Goal: Information Seeking & Learning: Learn about a topic

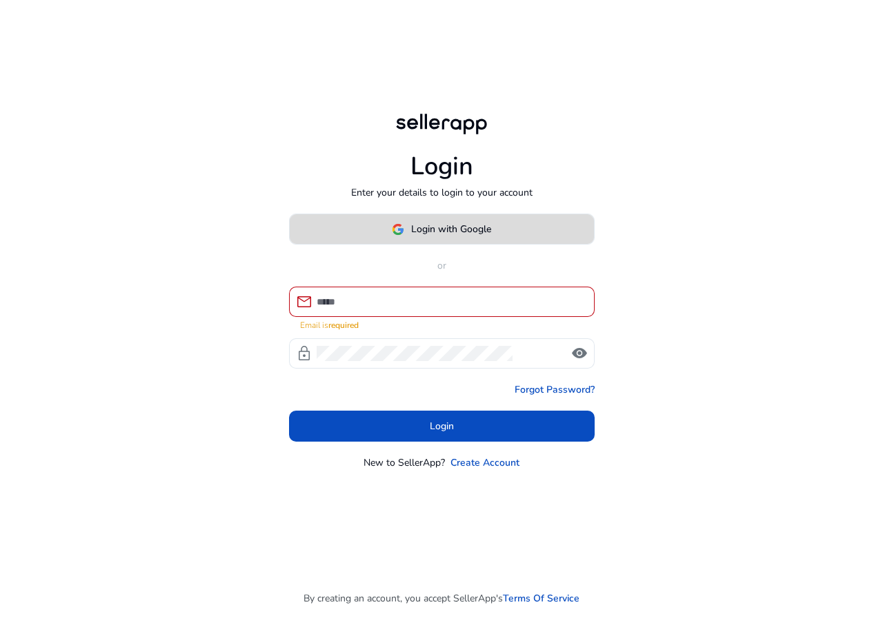
click at [399, 228] on button "Login with Google" at bounding box center [441, 229] width 305 height 31
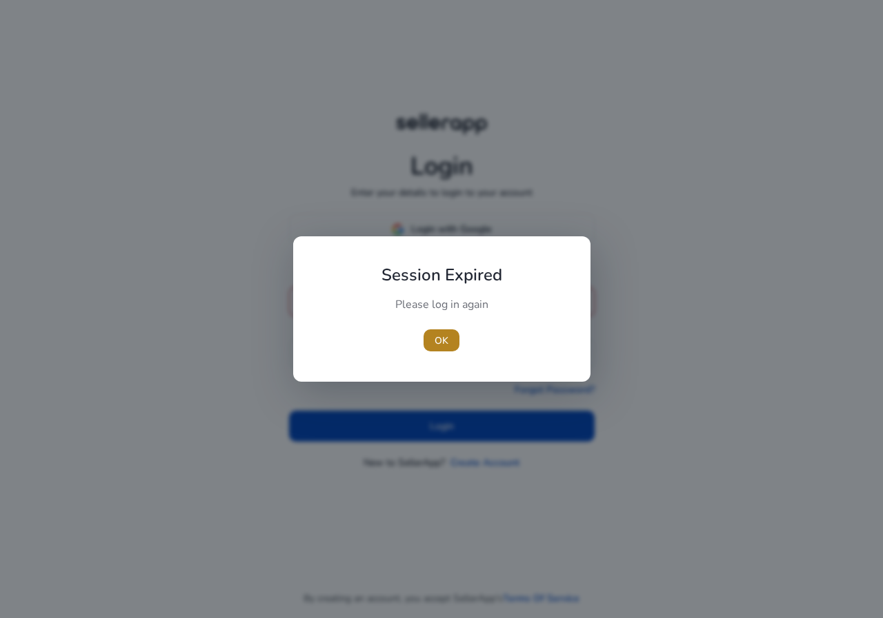
click at [448, 334] on span "button" at bounding box center [441, 340] width 36 height 33
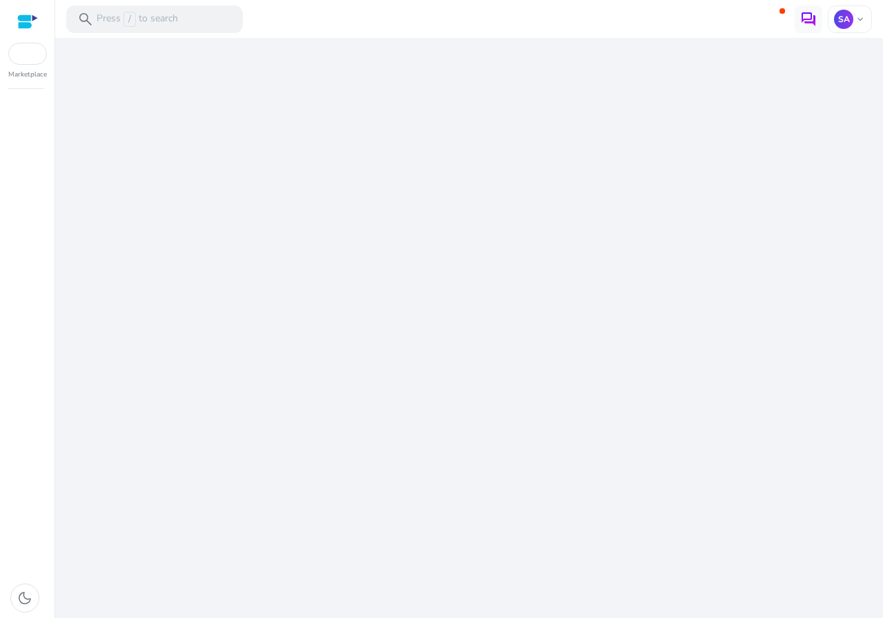
click at [423, 228] on div "We are getting things ready for you..." at bounding box center [469, 328] width 816 height 581
click at [842, 23] on p "SA" at bounding box center [843, 19] width 19 height 19
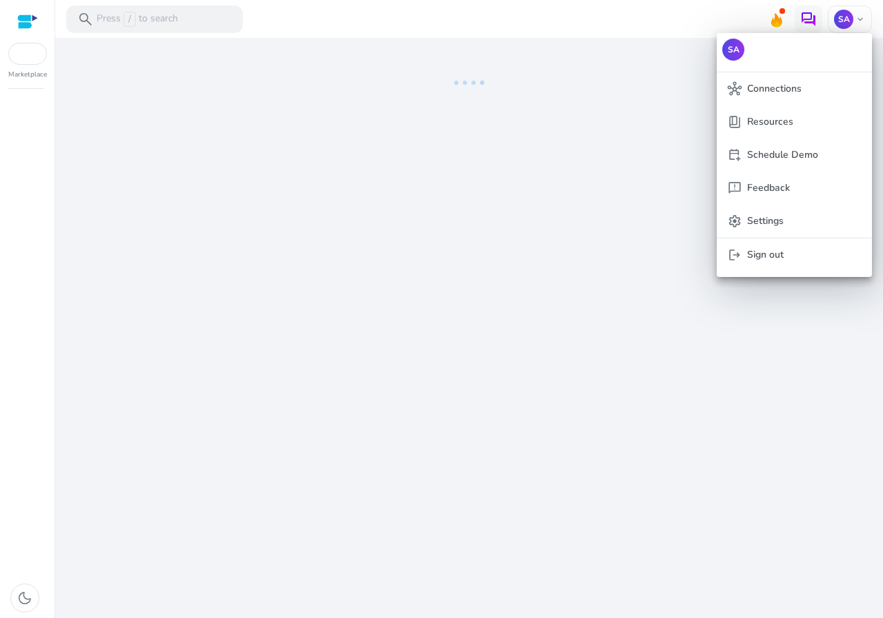
click at [24, 57] on div at bounding box center [441, 309] width 883 height 618
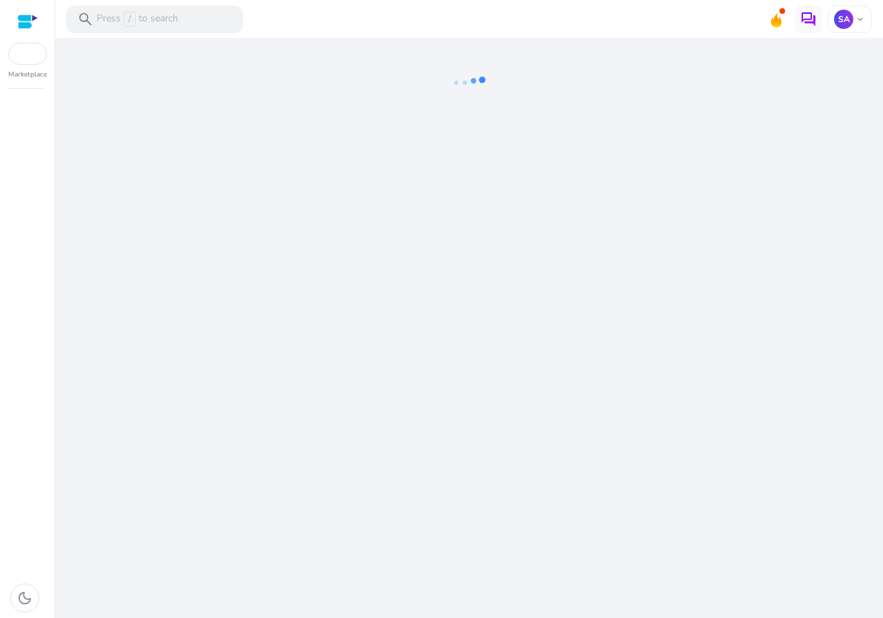
click at [19, 21] on div at bounding box center [27, 22] width 21 height 16
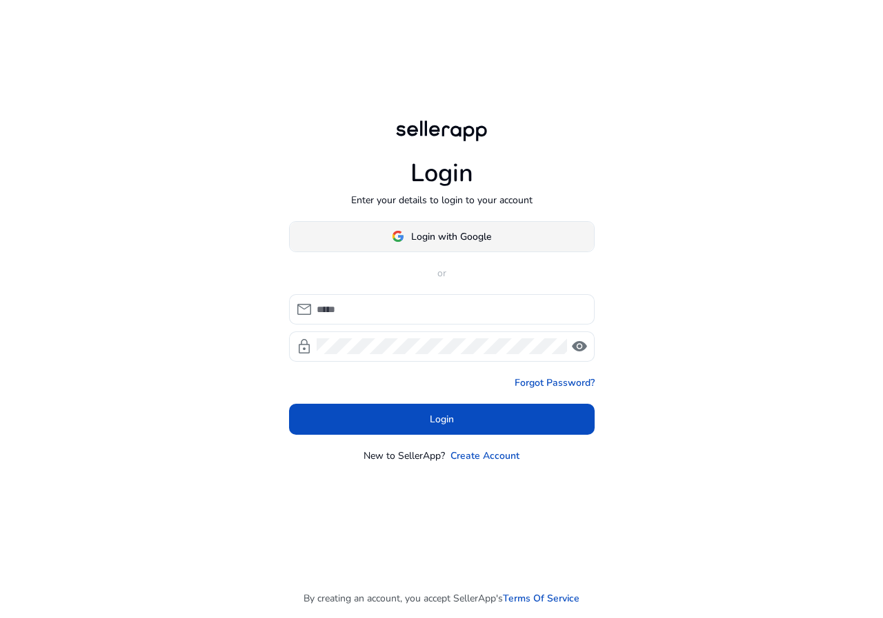
click at [459, 225] on span at bounding box center [442, 236] width 304 height 33
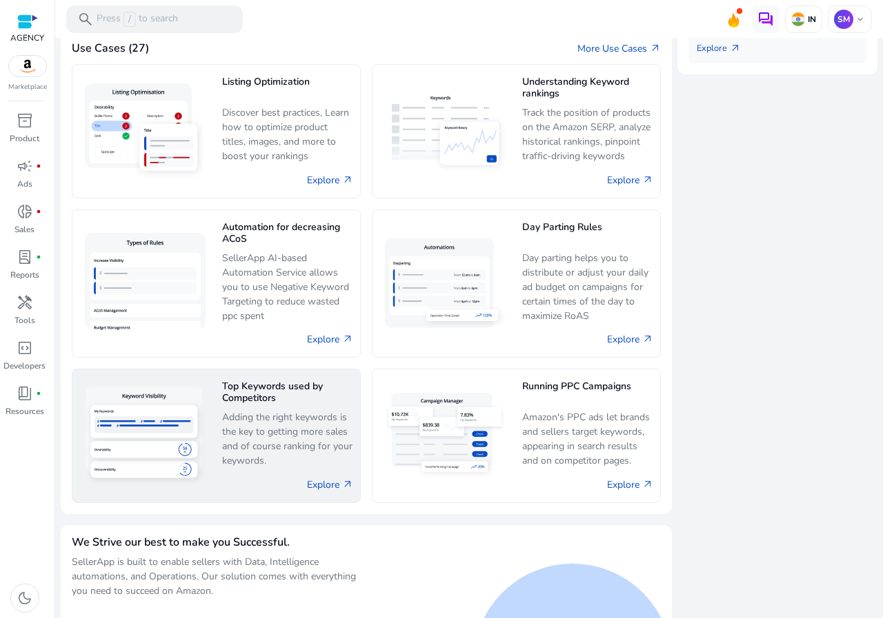
scroll to position [776, 0]
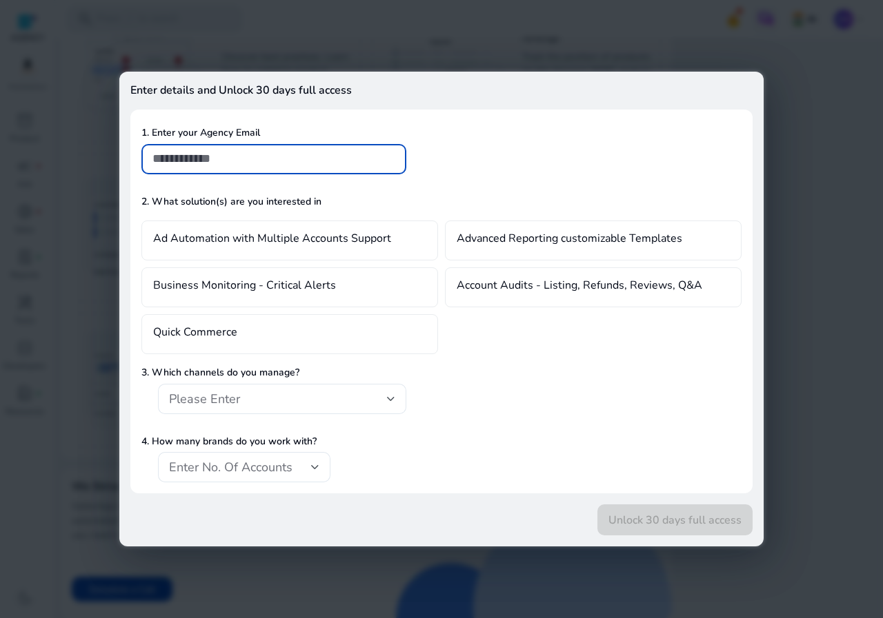
click at [65, 105] on div at bounding box center [441, 309] width 883 height 618
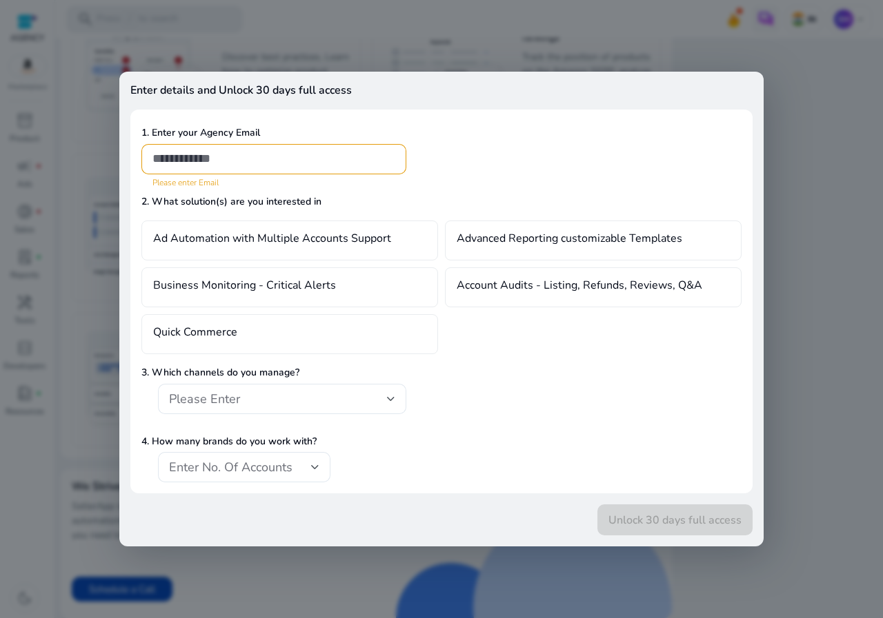
click at [65, 105] on div at bounding box center [441, 309] width 883 height 618
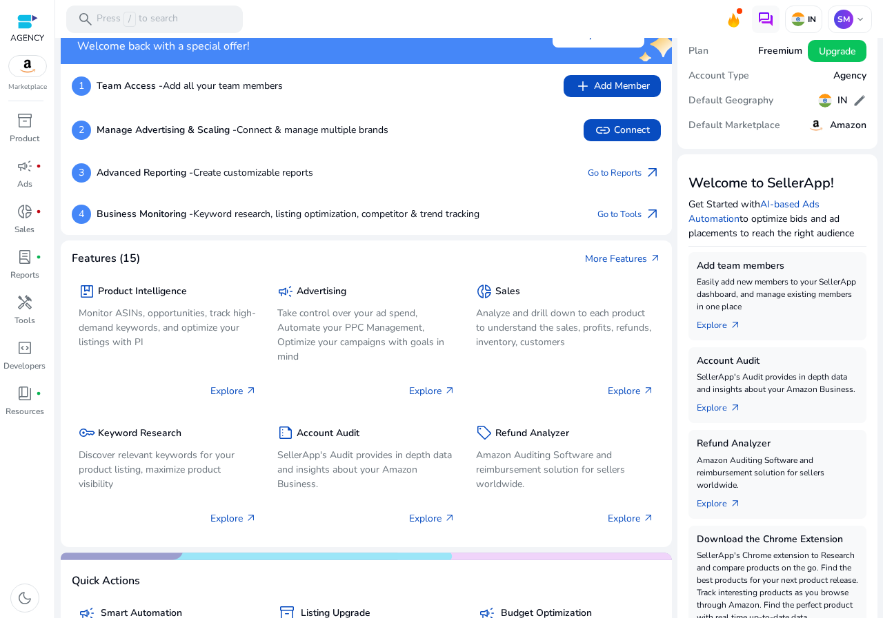
scroll to position [18, 0]
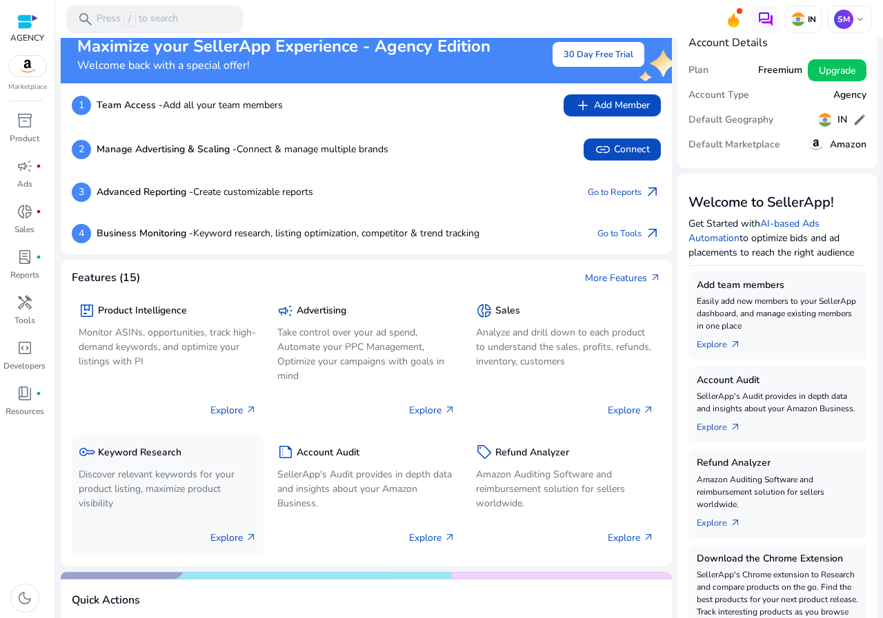
click at [154, 450] on h5 "Keyword Research" at bounding box center [139, 453] width 83 height 12
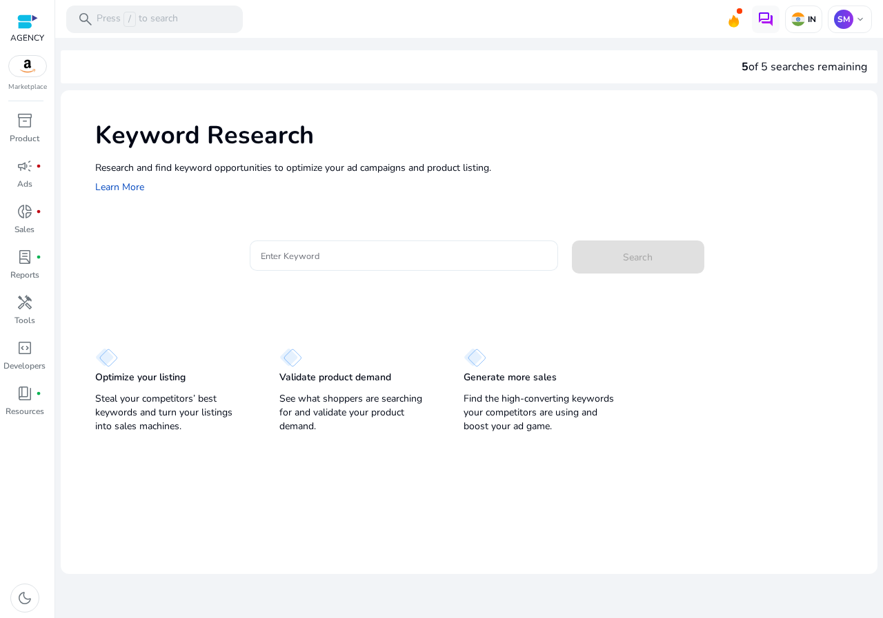
click at [294, 259] on input "Enter Keyword" at bounding box center [404, 255] width 286 height 15
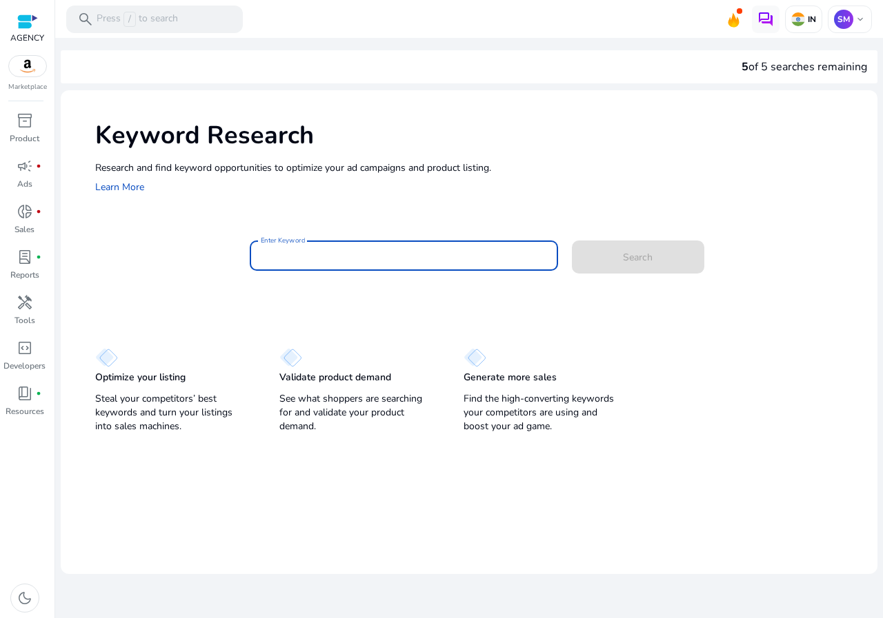
paste input "**********"
type input "**********"
click at [572, 241] on button "Search" at bounding box center [638, 257] width 132 height 33
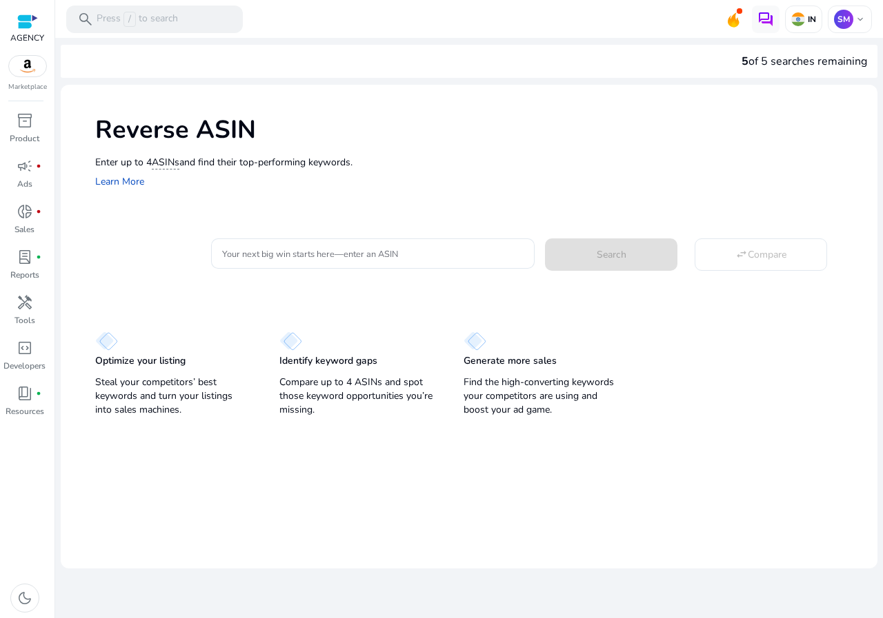
click at [359, 188] on div "Enter up to 4 ASINs and find their top-performing keywords. Learn More" at bounding box center [479, 172] width 768 height 35
drag, startPoint x: 288, startPoint y: 272, endPoint x: 278, endPoint y: 290, distance: 20.1
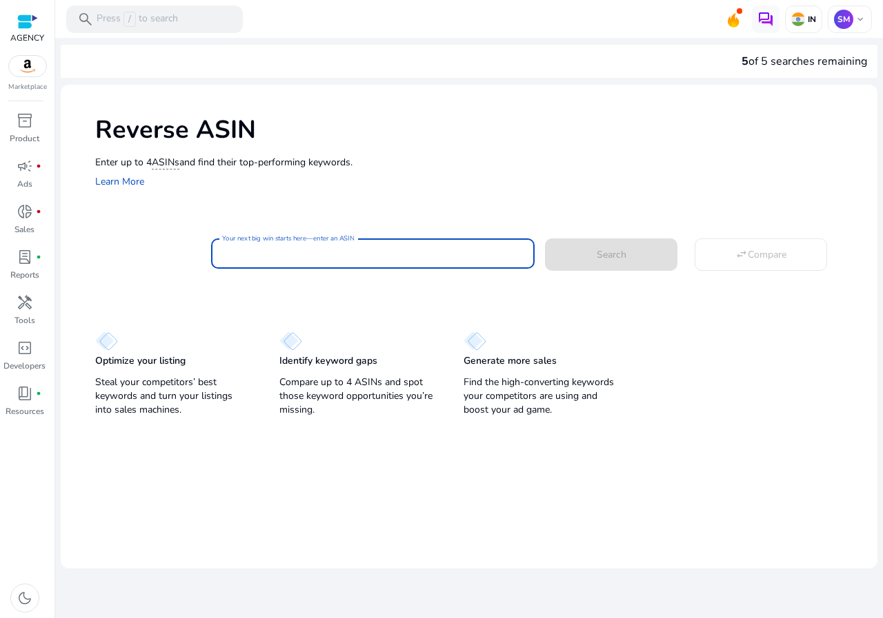
drag, startPoint x: 278, startPoint y: 290, endPoint x: 281, endPoint y: 258, distance: 31.8
click at [281, 258] on input "Your next big win starts here—enter an ASIN" at bounding box center [373, 253] width 302 height 15
paste input "**********"
click at [545, 239] on button "Search" at bounding box center [611, 255] width 132 height 32
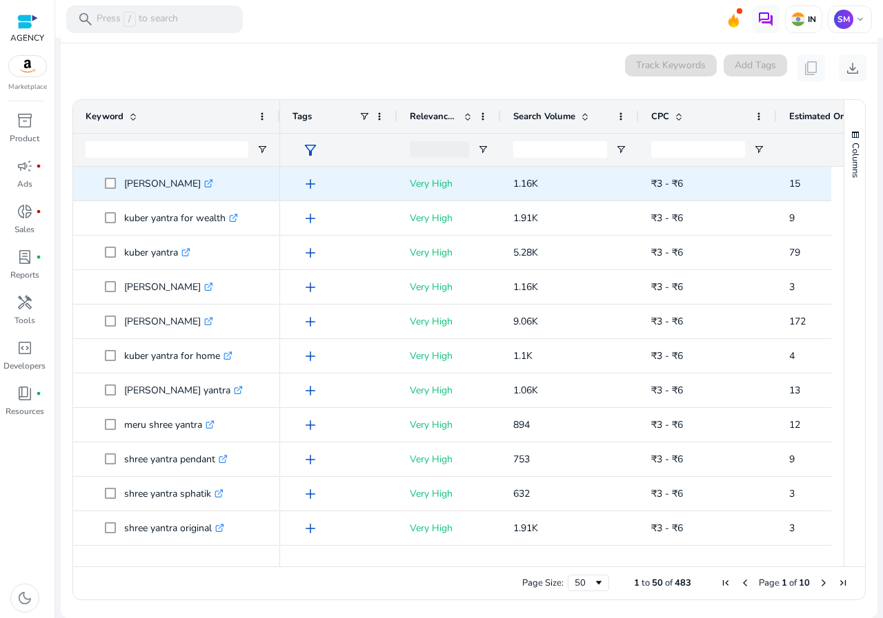
scroll to position [148, 0]
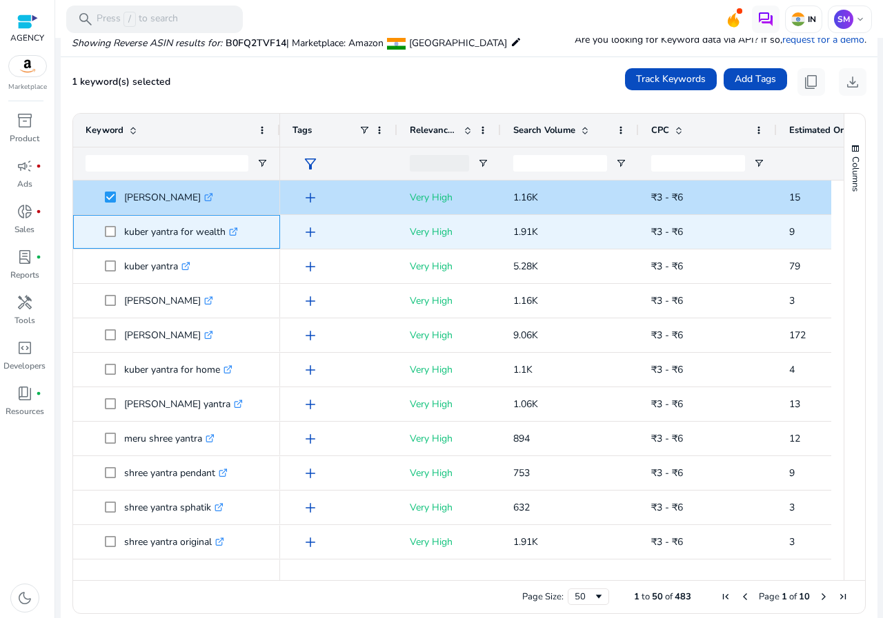
click at [104, 241] on span "kuber yantra for wealth .st0{fill:#2c8af8}" at bounding box center [176, 232] width 182 height 28
click at [109, 219] on span at bounding box center [114, 232] width 19 height 28
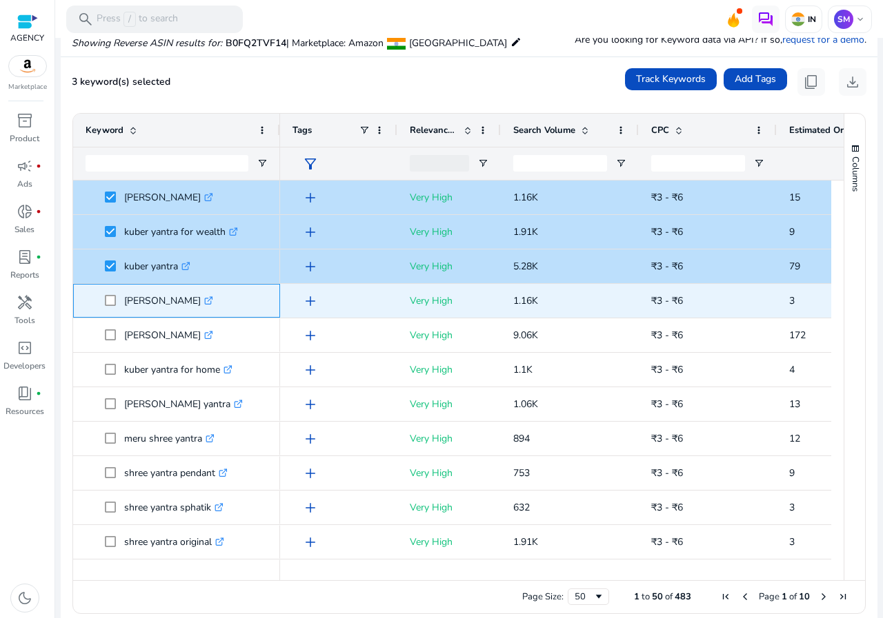
click at [113, 294] on span at bounding box center [114, 301] width 19 height 28
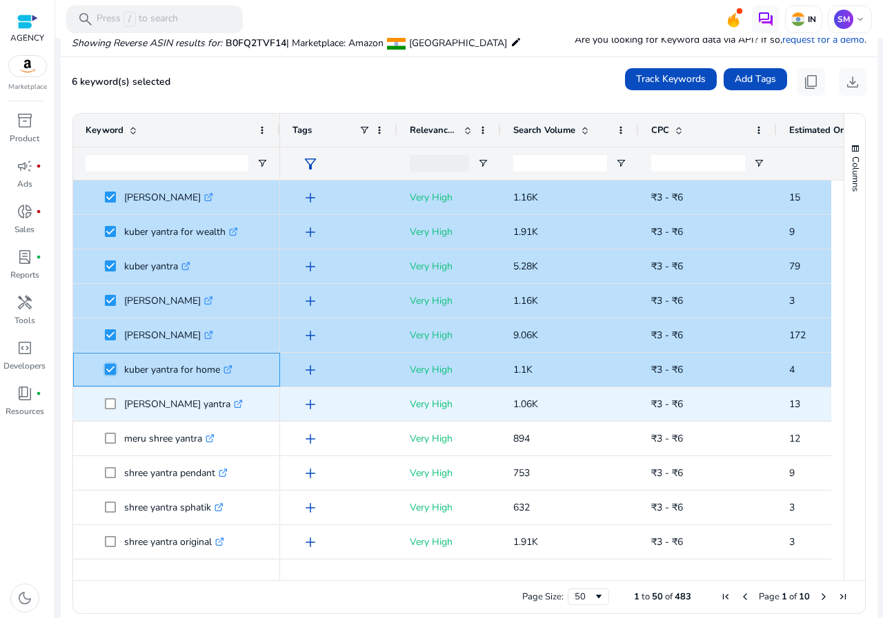
scroll to position [69, 0]
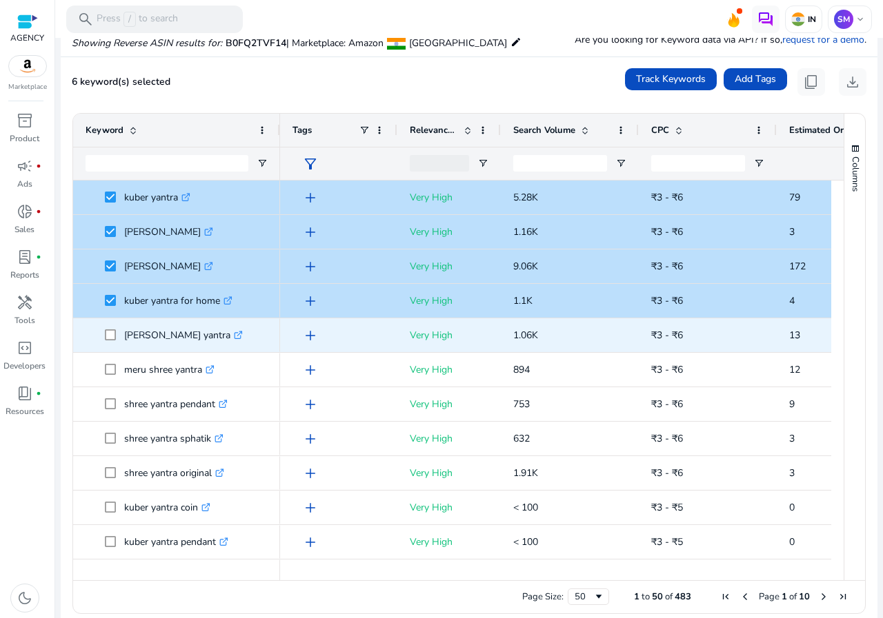
click at [108, 334] on span "laxmi kuber yantra .st0{fill:#2c8af8}" at bounding box center [176, 335] width 182 height 28
click at [97, 334] on span "laxmi kuber yantra .st0{fill:#2c8af8}" at bounding box center [176, 335] width 182 height 28
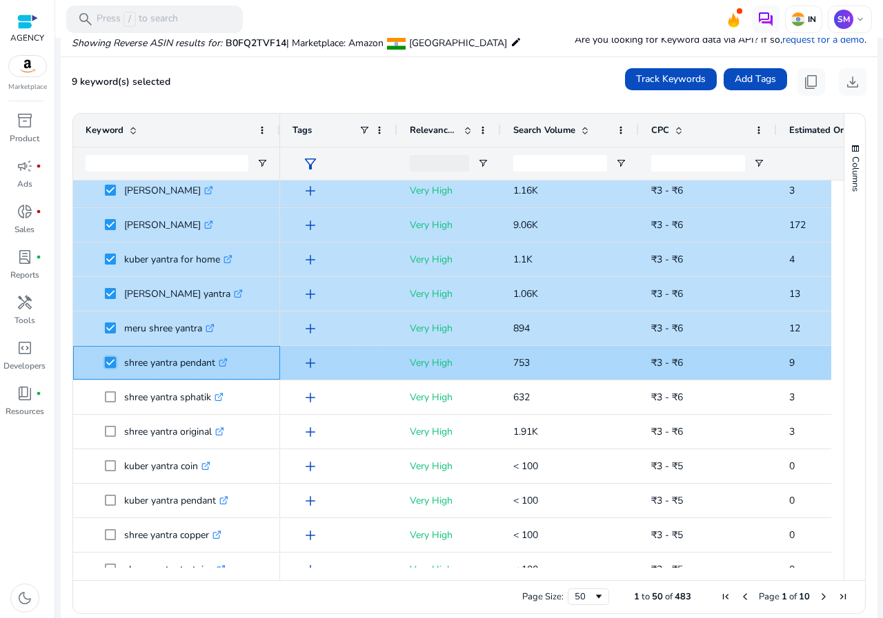
scroll to position [138, 0]
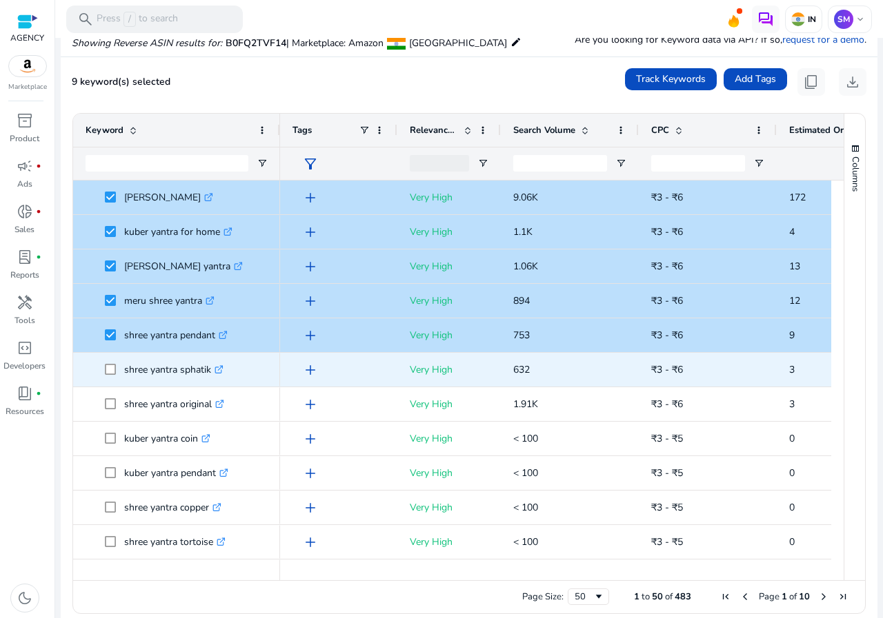
click at [103, 376] on span "shree yantra sphatik .st0{fill:#2c8af8}" at bounding box center [176, 370] width 182 height 28
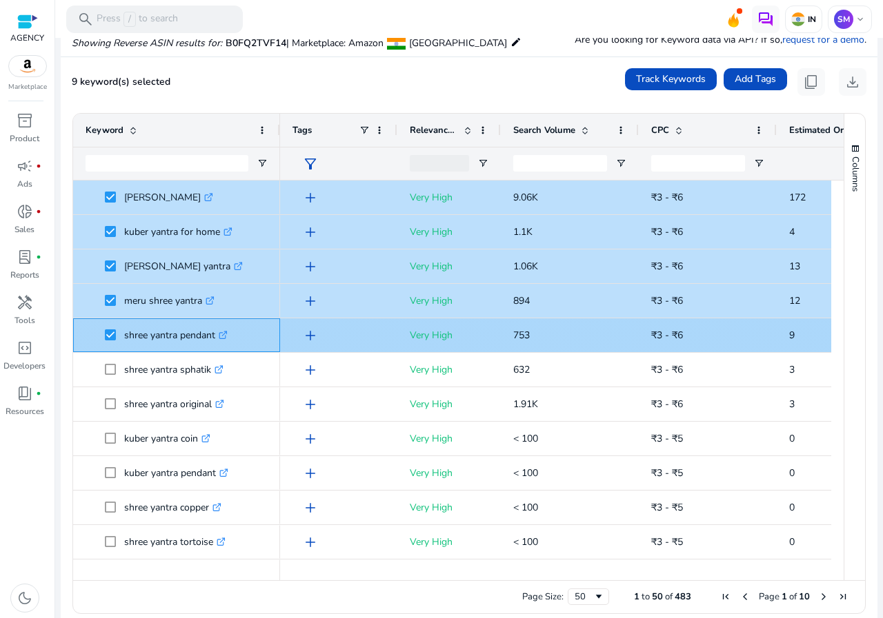
click at [111, 343] on span at bounding box center [114, 335] width 19 height 28
click at [111, 341] on span at bounding box center [114, 335] width 19 height 28
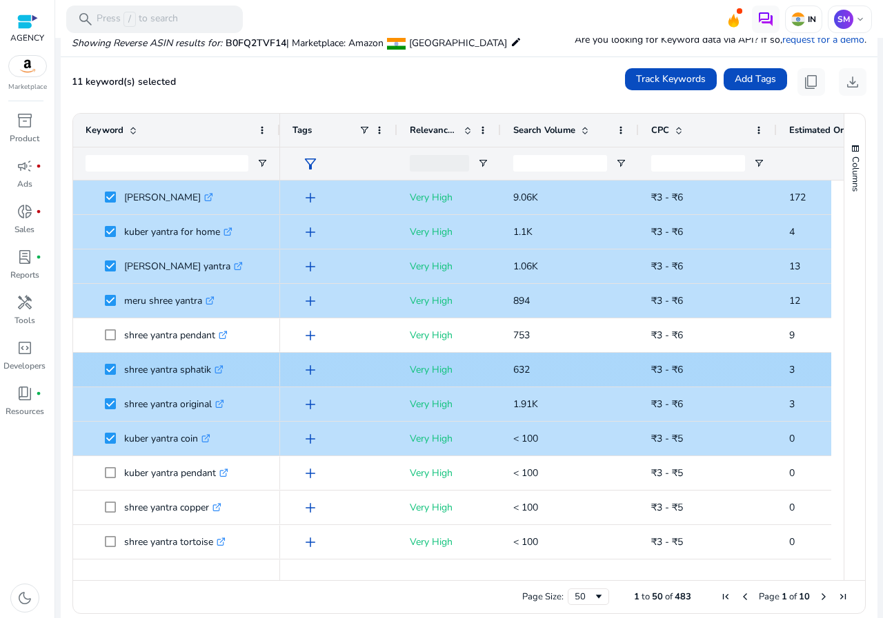
click at [221, 374] on icon ".st0{fill:#2c8af8}" at bounding box center [218, 369] width 9 height 9
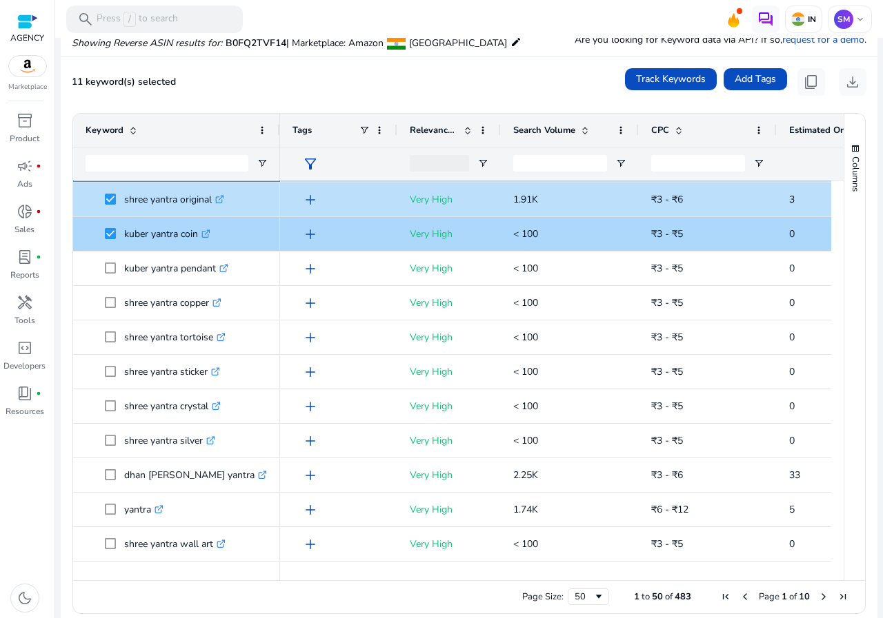
scroll to position [345, 0]
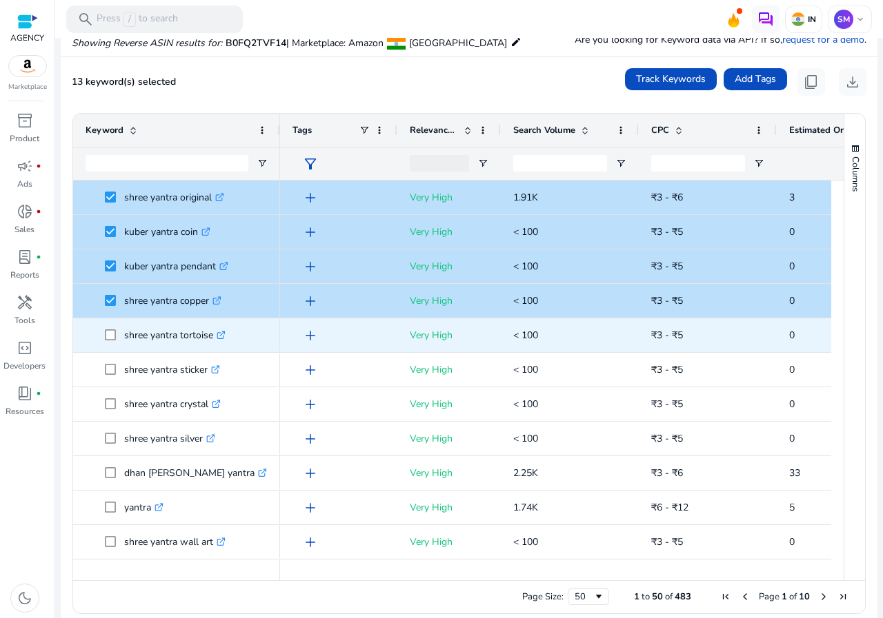
click at [110, 330] on span at bounding box center [114, 335] width 19 height 28
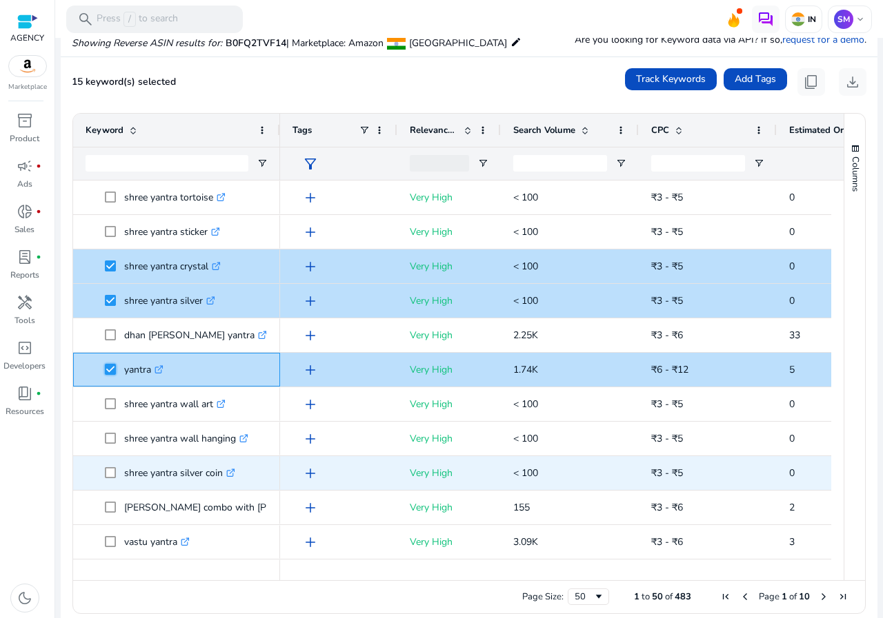
scroll to position [552, 0]
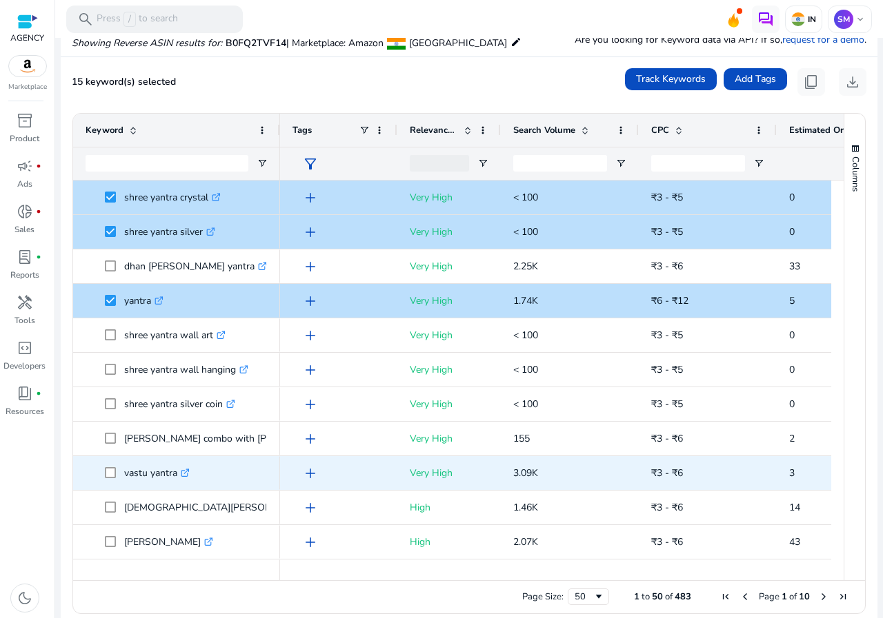
click at [110, 467] on span at bounding box center [114, 473] width 19 height 28
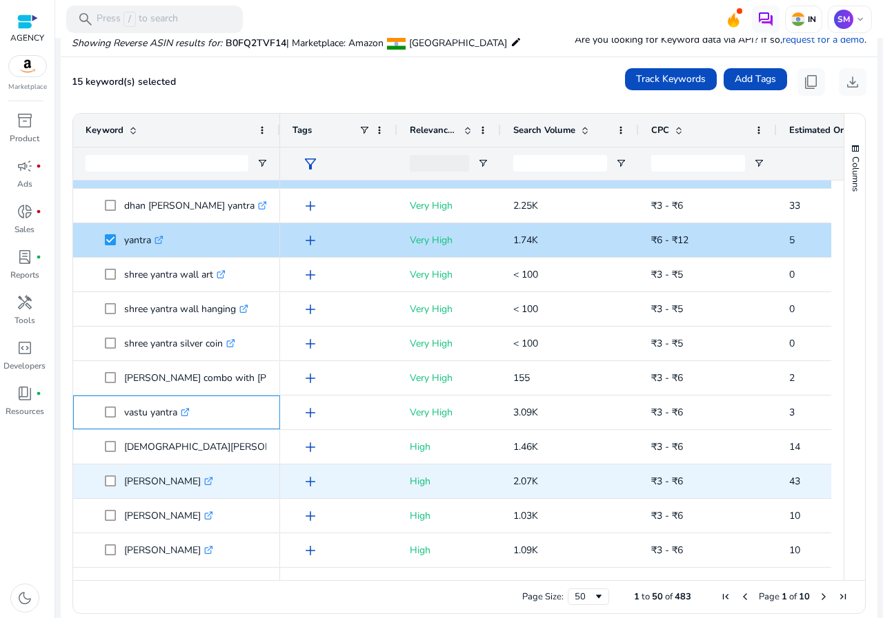
scroll to position [621, 0]
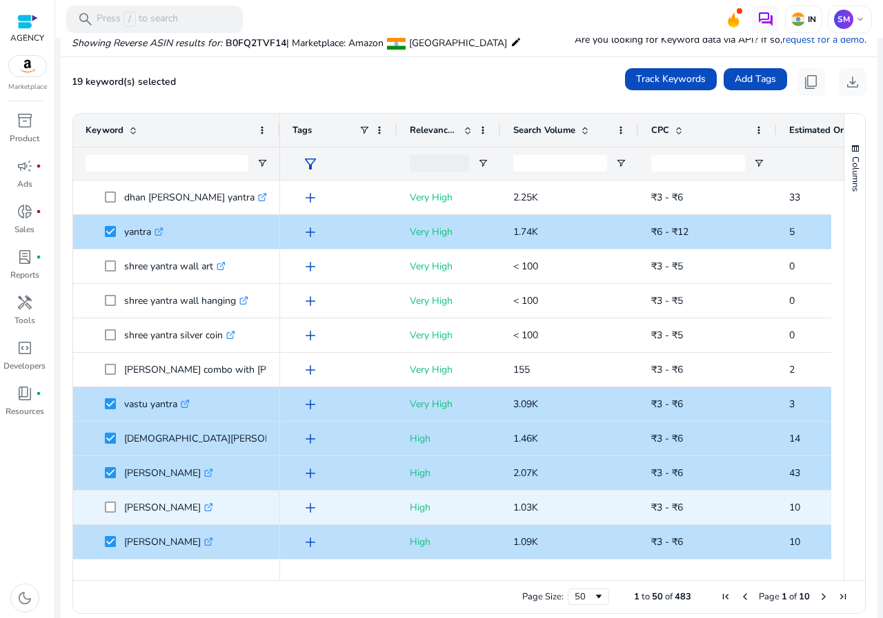
click at [105, 496] on span at bounding box center [114, 508] width 19 height 28
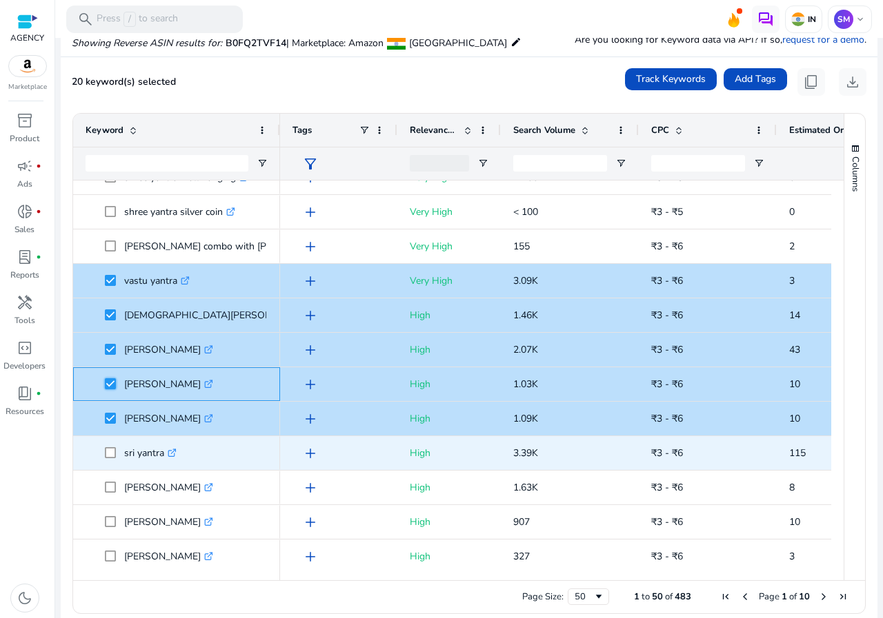
scroll to position [0, 0]
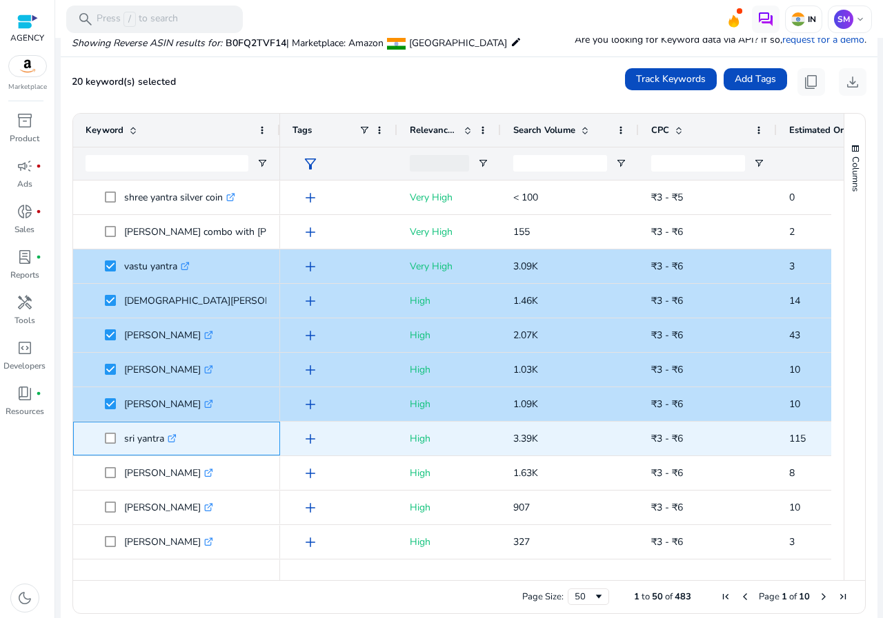
click at [101, 432] on span "sri yantra .st0{fill:#2c8af8}" at bounding box center [176, 439] width 182 height 28
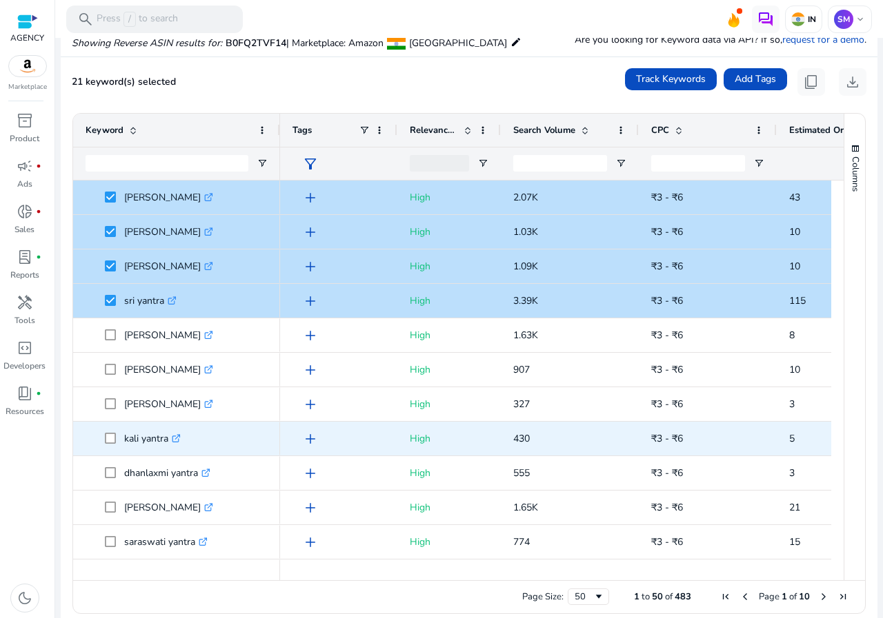
click at [103, 439] on span "kali yantra .st0{fill:#2c8af8}" at bounding box center [176, 439] width 182 height 28
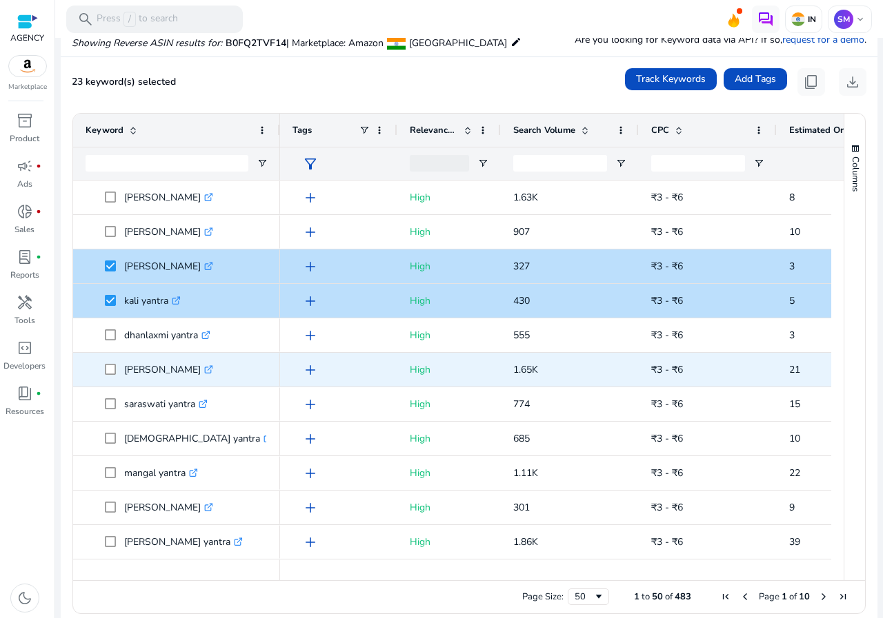
click at [112, 379] on span at bounding box center [114, 370] width 19 height 28
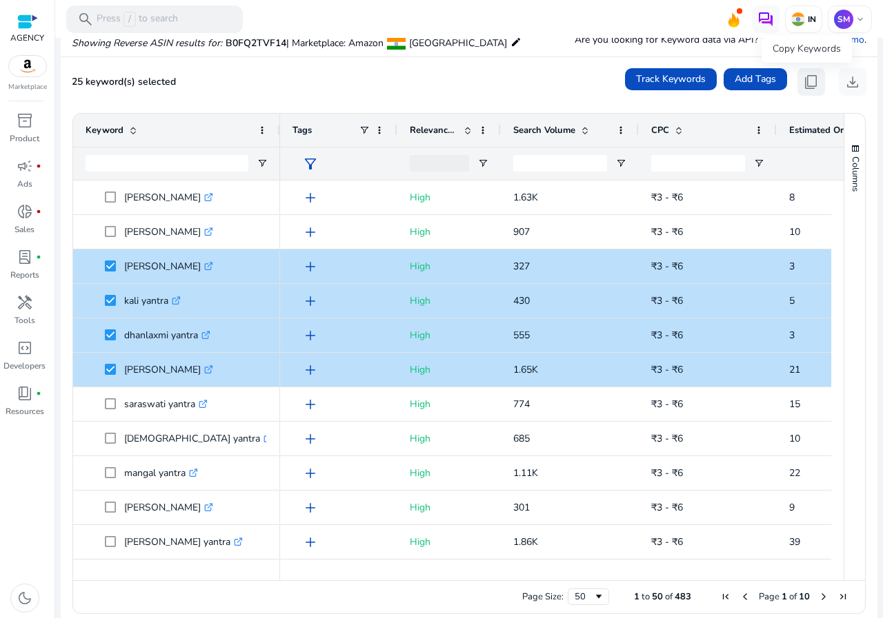
click at [816, 72] on button "content_copy" at bounding box center [811, 82] width 28 height 28
click at [816, 74] on button "content_copy" at bounding box center [811, 82] width 28 height 28
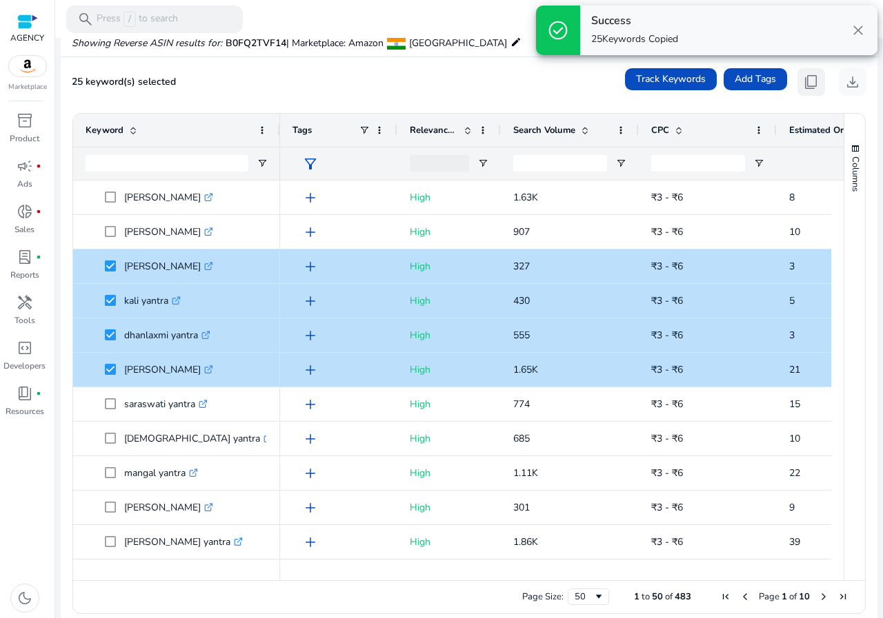
click at [814, 74] on button "content_copy" at bounding box center [811, 82] width 28 height 28
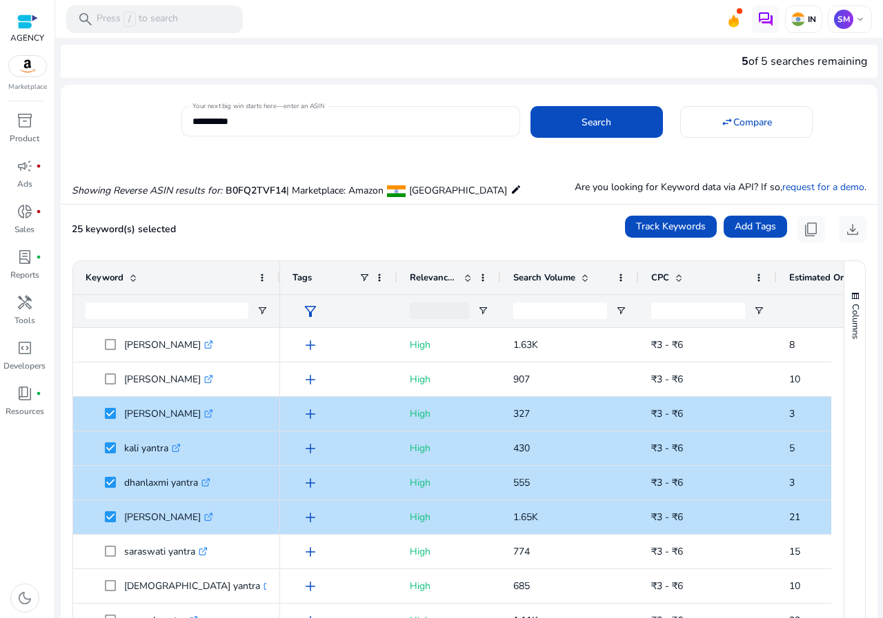
click at [276, 123] on input "**********" at bounding box center [350, 121] width 316 height 15
paste input
type input "**********"
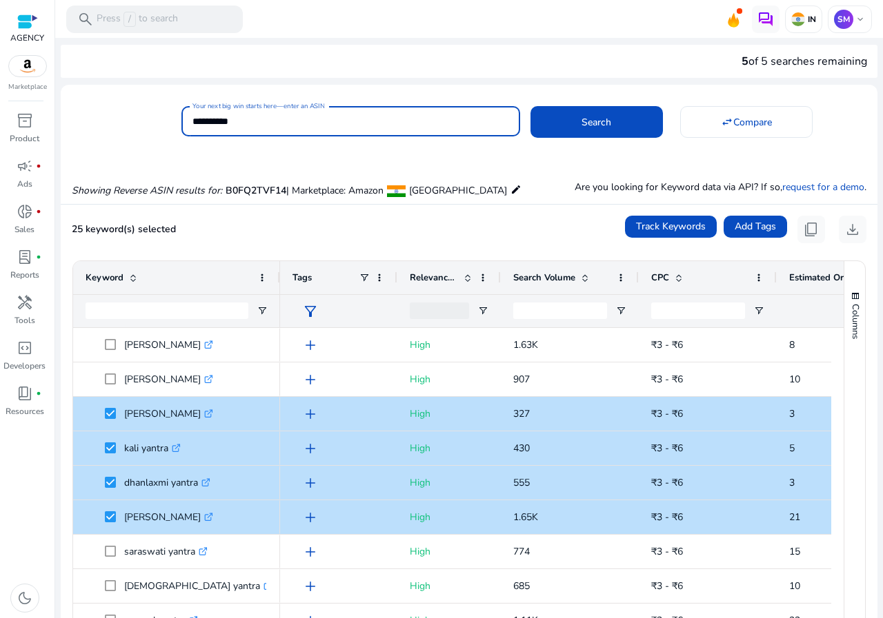
click at [530, 106] on button "Search" at bounding box center [596, 122] width 132 height 32
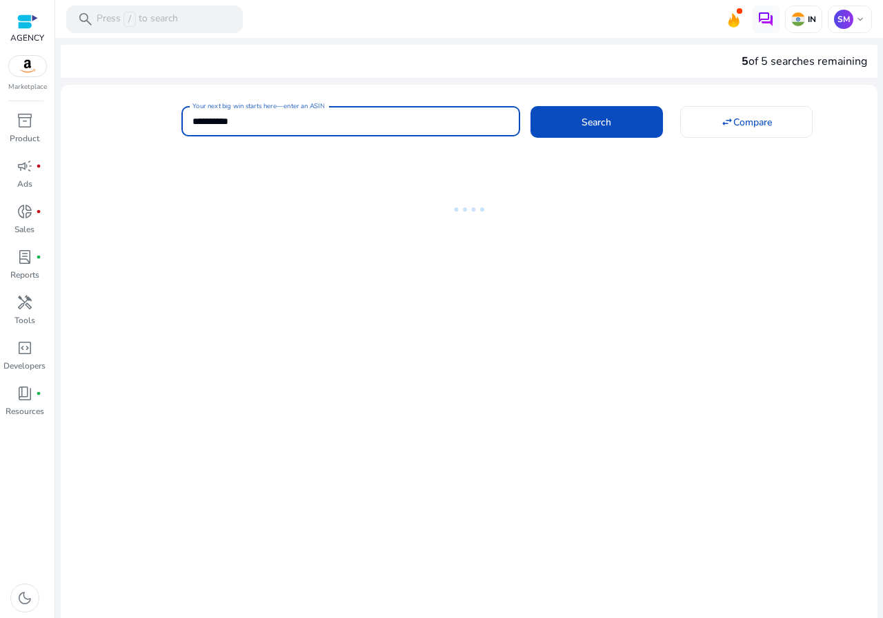
click at [303, 108] on mat-label "Your next big win starts here—enter an ASIN" at bounding box center [258, 106] width 132 height 10
click at [303, 114] on input "**********" at bounding box center [350, 121] width 316 height 15
click at [303, 108] on mat-label "Your next big win starts here—enter an ASIN" at bounding box center [258, 106] width 132 height 10
click at [303, 114] on input "**********" at bounding box center [350, 121] width 316 height 15
click at [303, 108] on mat-label "Your next big win starts here—enter an ASIN" at bounding box center [258, 106] width 132 height 10
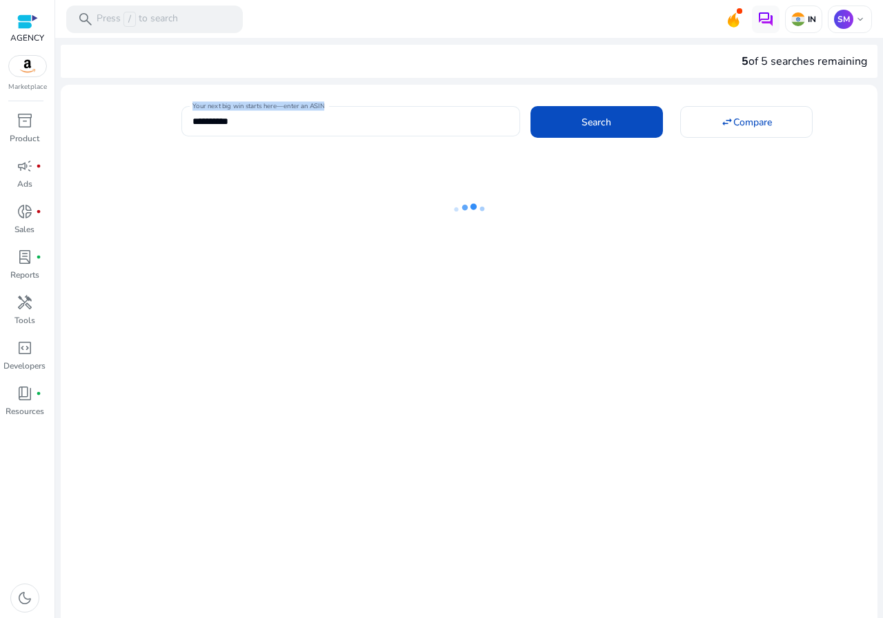
click at [303, 114] on input "**********" at bounding box center [350, 121] width 316 height 15
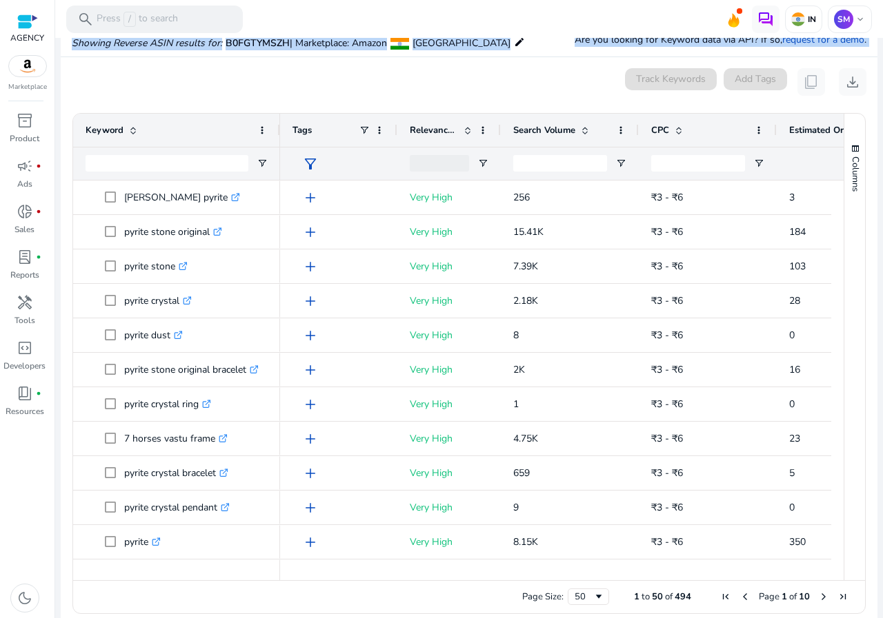
drag, startPoint x: 190, startPoint y: 103, endPoint x: 308, endPoint y: 99, distance: 118.6
click at [308, 99] on div "**********" at bounding box center [469, 288] width 816 height 688
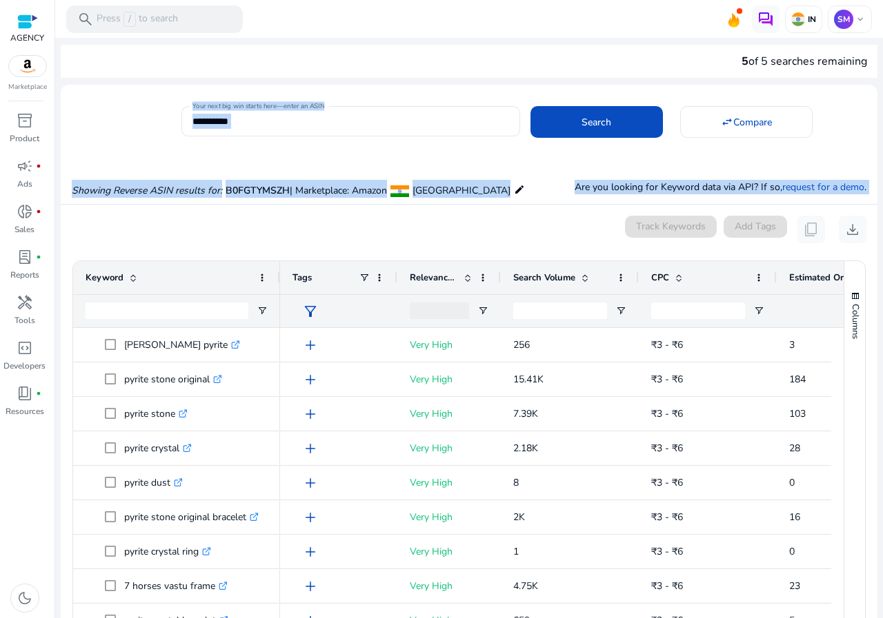
drag, startPoint x: 272, startPoint y: 162, endPoint x: 265, endPoint y: 155, distance: 9.8
click at [271, 162] on div "Showing Reverse ASIN results for: B0FGTYMSZH | Marketplace: Amazon India edit A…" at bounding box center [469, 176] width 816 height 57
click at [233, 114] on input "**********" at bounding box center [350, 121] width 316 height 15
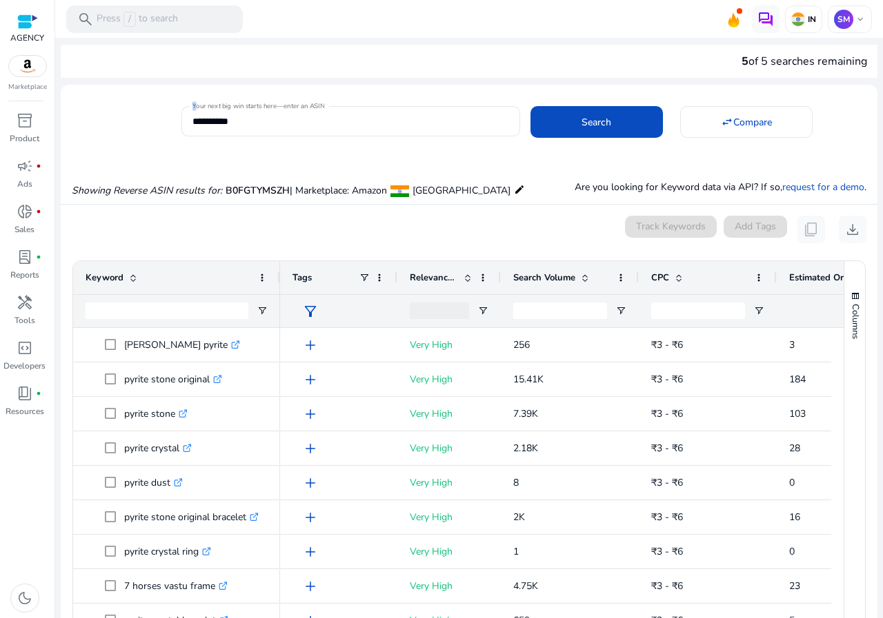
drag, startPoint x: 194, startPoint y: 105, endPoint x: 328, endPoint y: 105, distance: 134.5
click at [328, 105] on div "**********" at bounding box center [463, 120] width 564 height 34
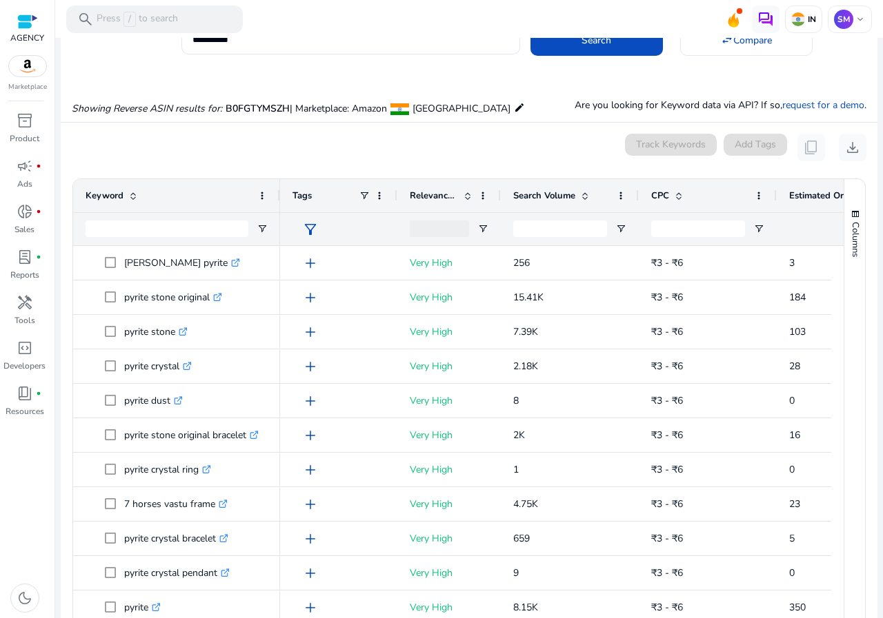
scroll to position [161, 0]
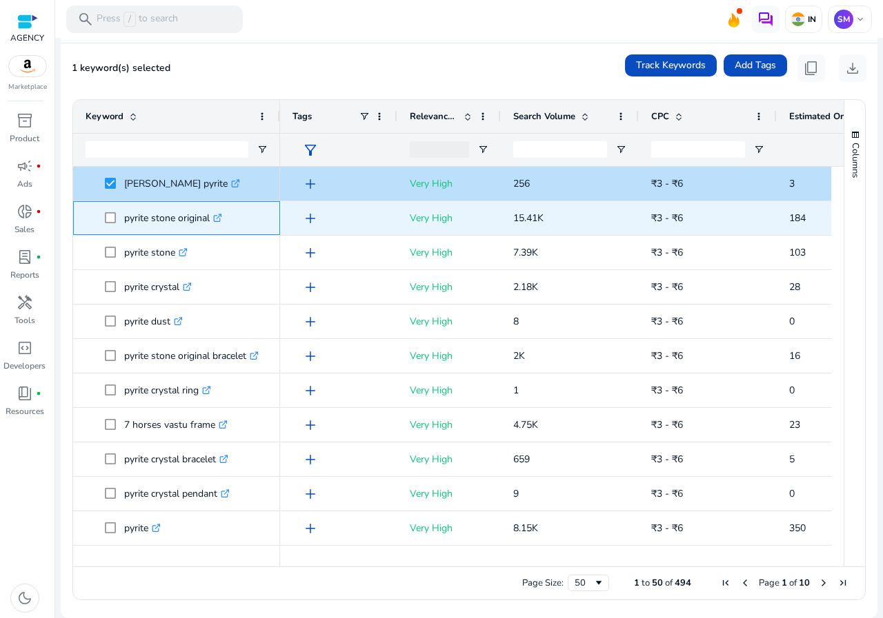
click at [103, 218] on span "pyrite stone original .st0{fill:#2c8af8}" at bounding box center [176, 218] width 182 height 28
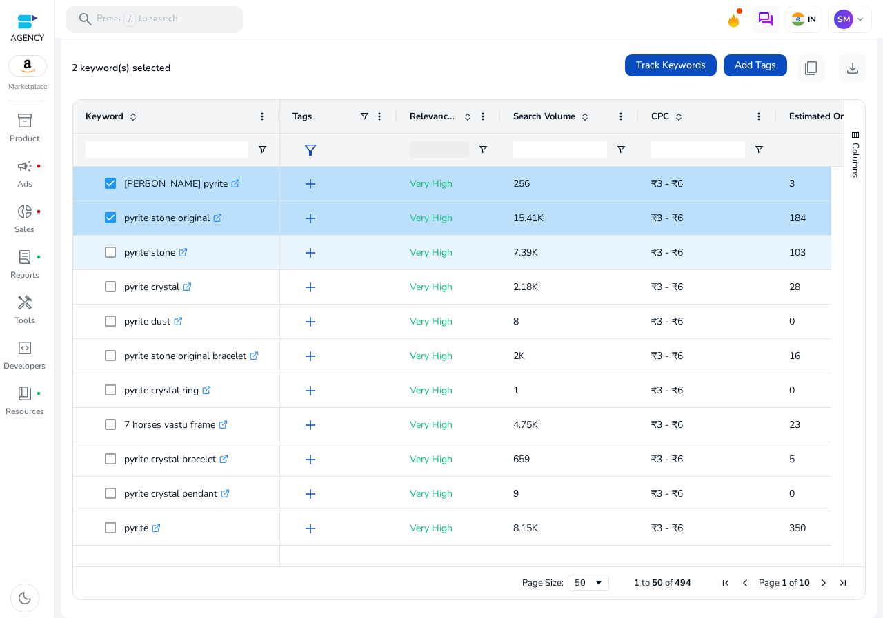
click at [116, 252] on span at bounding box center [114, 253] width 19 height 28
click at [103, 253] on span "pyrite stone .st0{fill:#2c8af8}" at bounding box center [176, 253] width 182 height 28
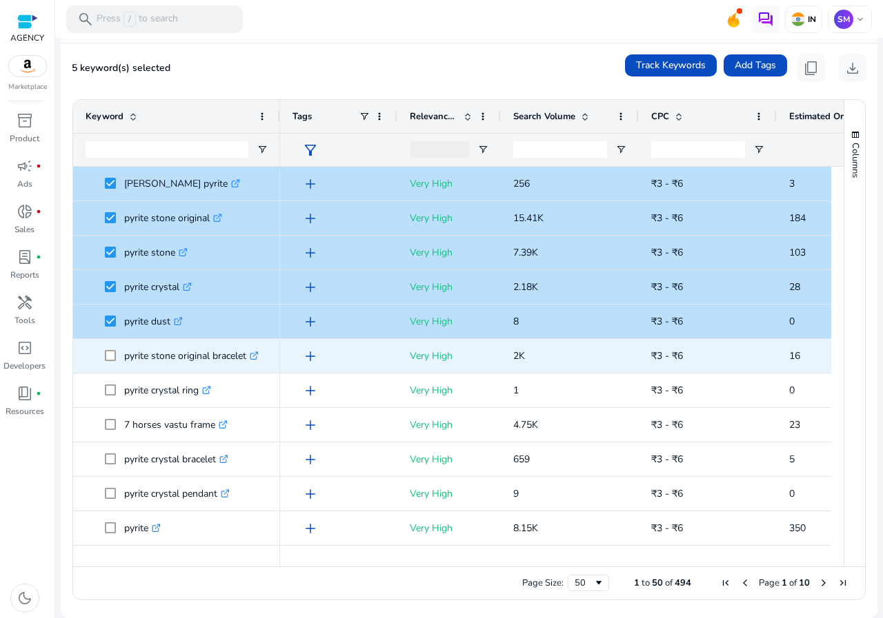
click at [117, 356] on span at bounding box center [114, 356] width 19 height 28
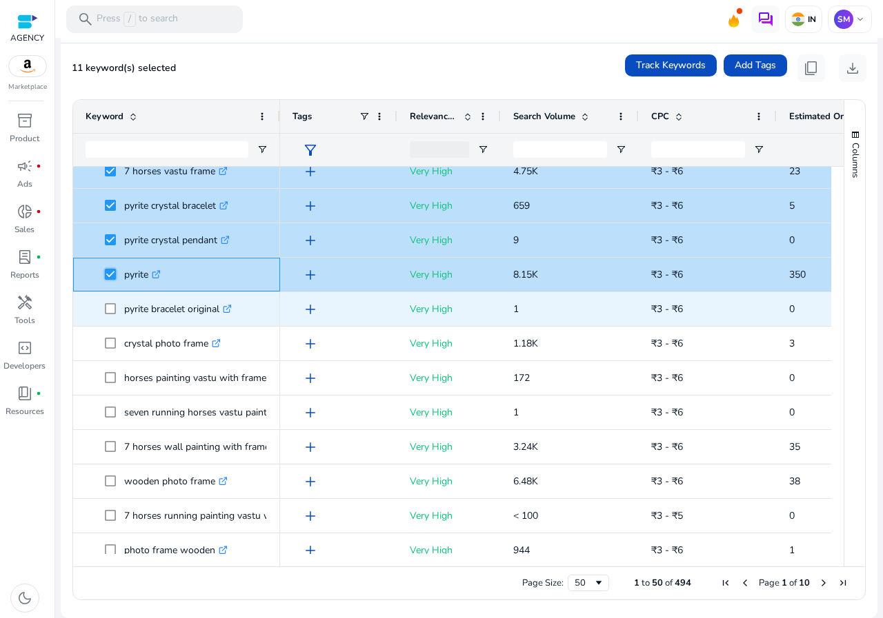
scroll to position [276, 0]
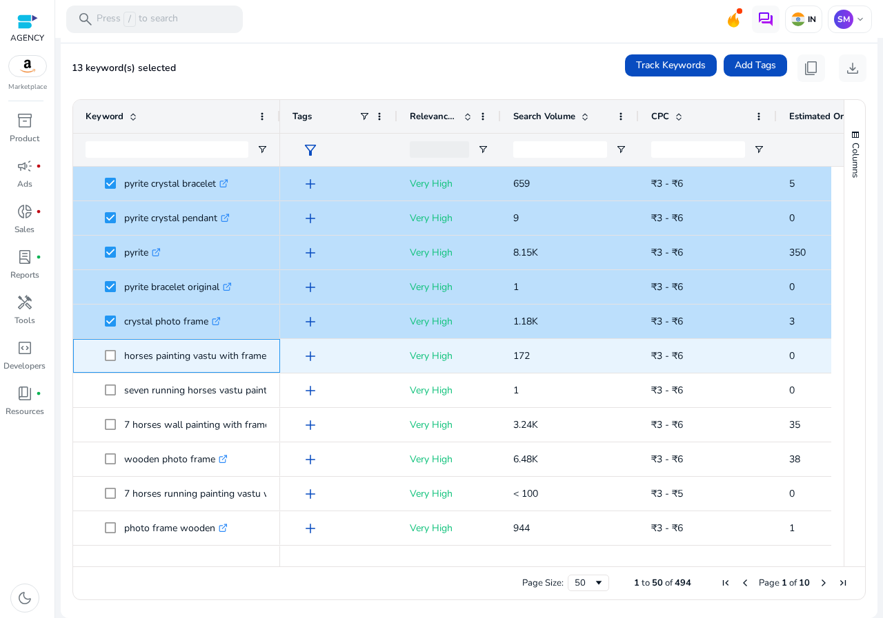
click at [121, 353] on span at bounding box center [114, 356] width 19 height 28
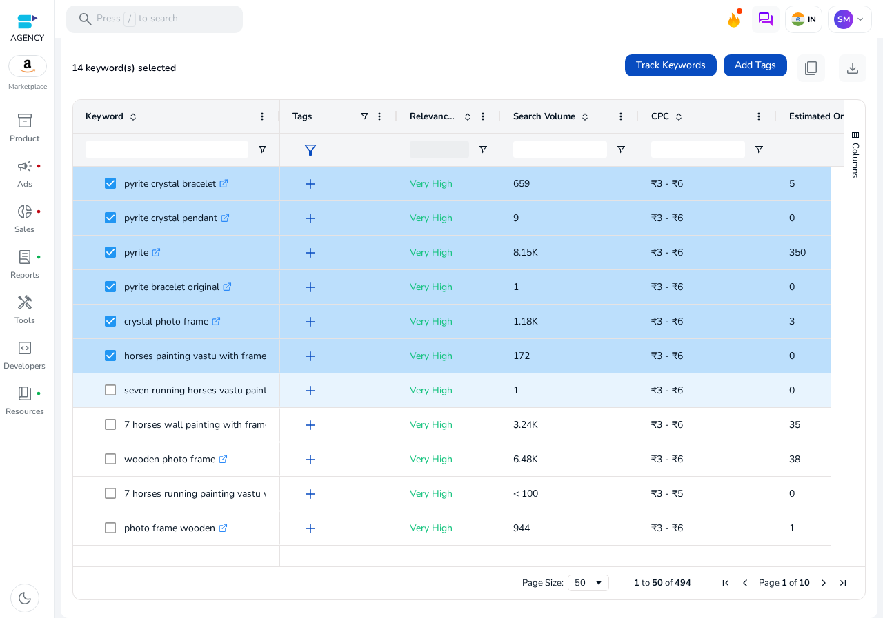
click at [112, 384] on span at bounding box center [114, 390] width 19 height 28
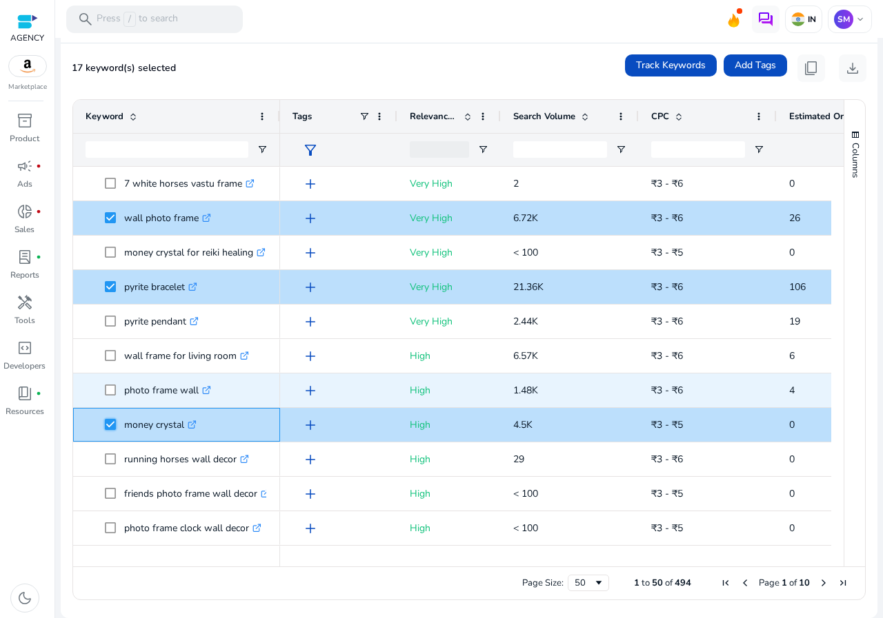
scroll to position [381, 0]
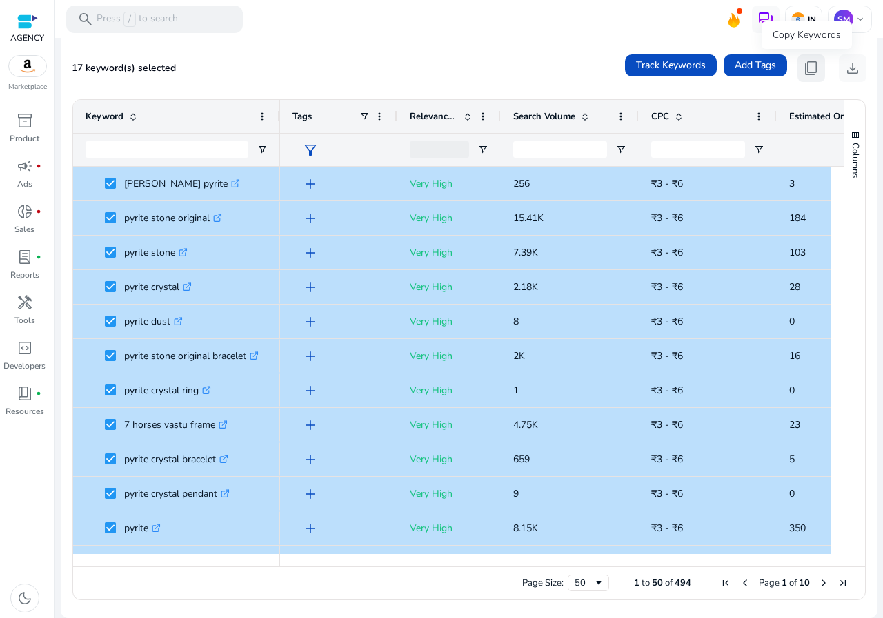
click at [810, 60] on span "content_copy" at bounding box center [811, 68] width 17 height 17
click at [811, 60] on span "content_copy" at bounding box center [811, 68] width 17 height 17
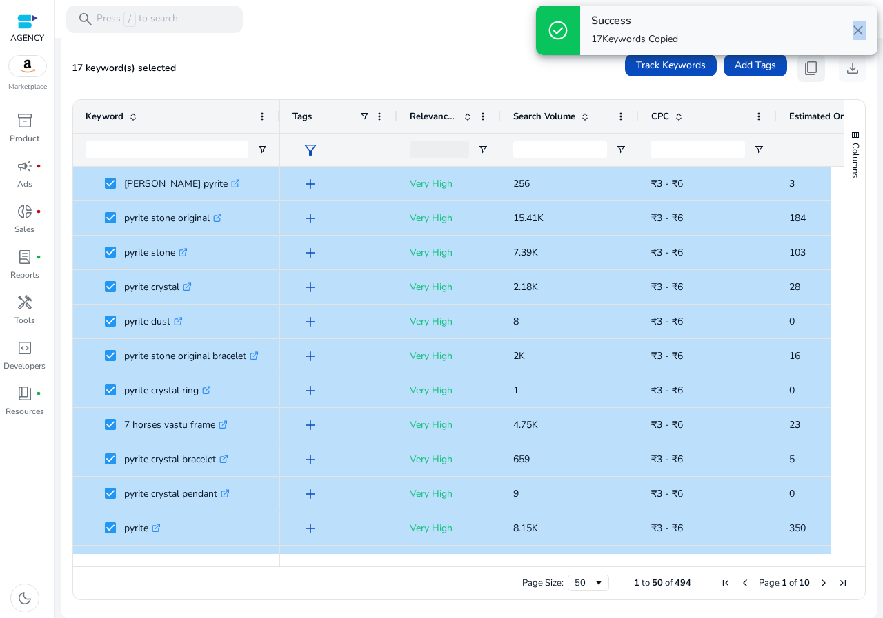
click at [811, 60] on div "check_circle Success 17 Keywords Copied close" at bounding box center [706, 30] width 352 height 61
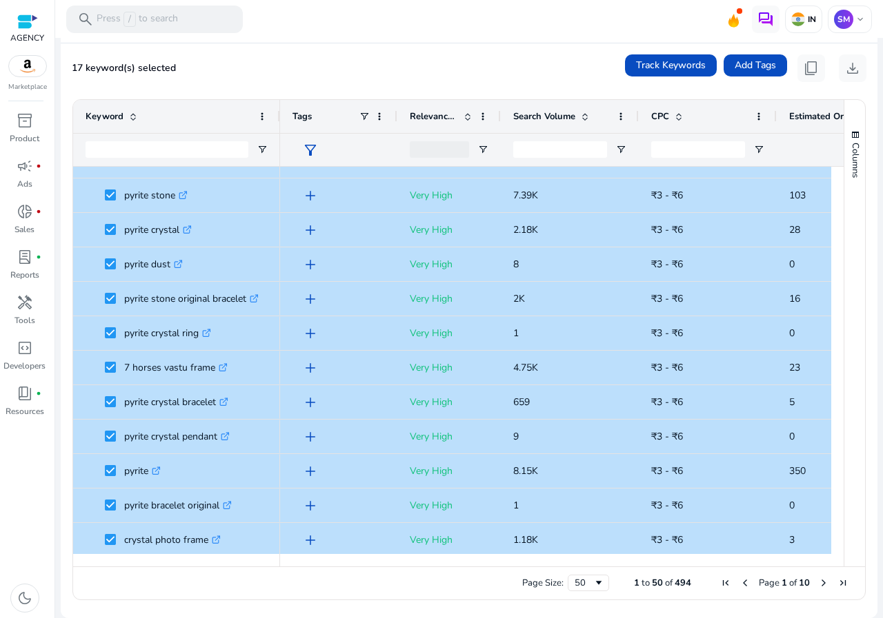
scroll to position [69, 0]
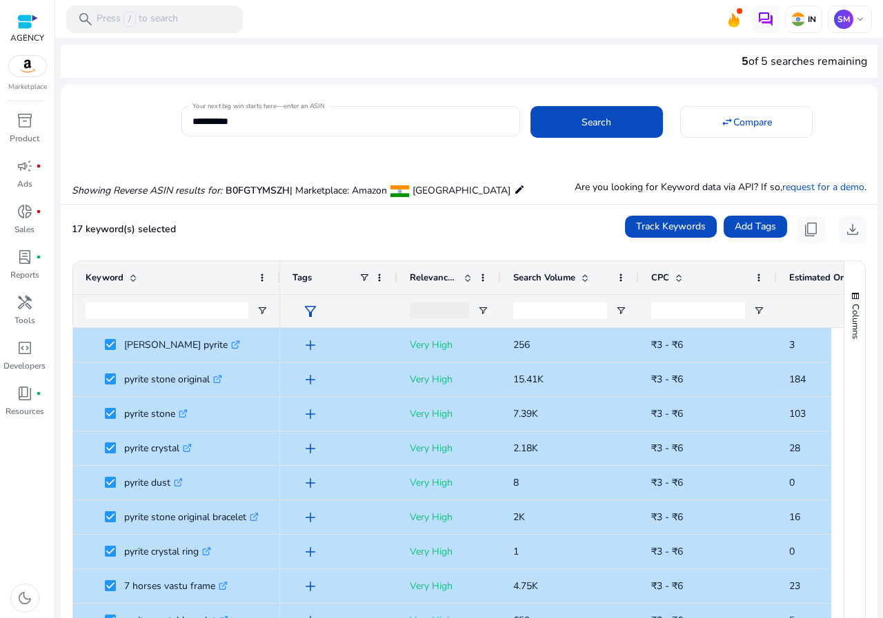
scroll to position [69, 0]
